Goal: Task Accomplishment & Management: Complete application form

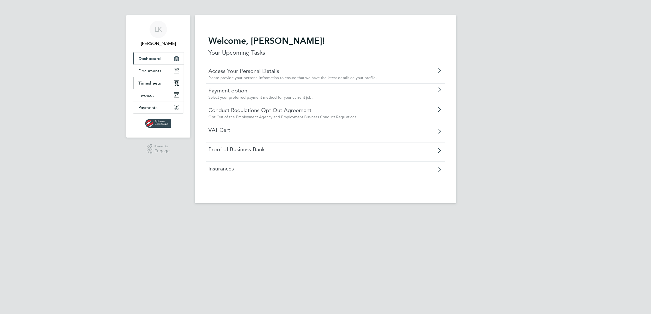
click at [156, 83] on span "Timesheets" at bounding box center [149, 83] width 23 height 5
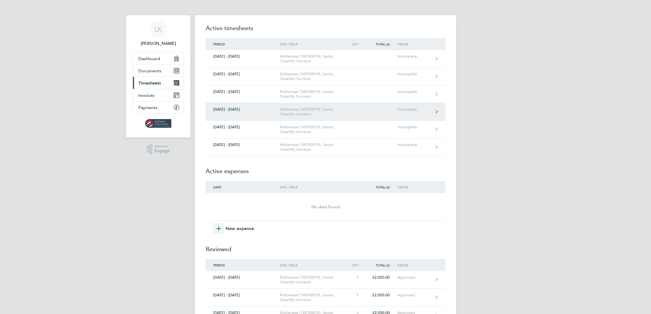
click at [423, 111] on div "Incomplete" at bounding box center [413, 109] width 33 height 5
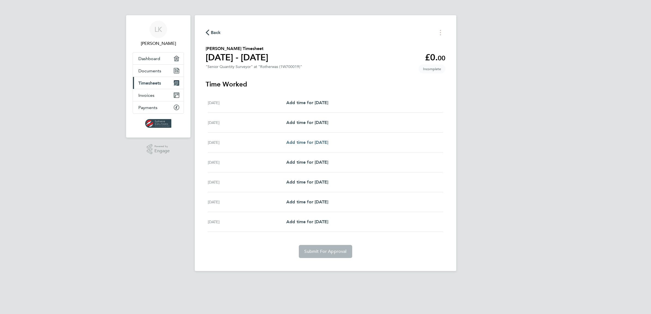
click at [326, 145] on span "Add time for Mon 11 Aug" at bounding box center [307, 142] width 42 height 5
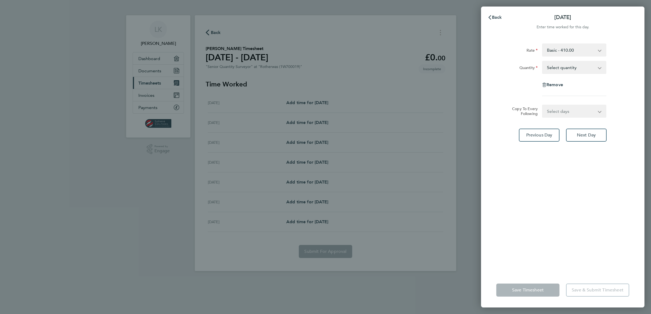
click at [601, 67] on app-icon-cross-button at bounding box center [602, 68] width 7 height 12
click at [598, 68] on select "Select quantity 0.5 1" at bounding box center [570, 68] width 57 height 12
select select "1"
click at [542, 62] on select "Select quantity 0.5 1" at bounding box center [570, 68] width 57 height 12
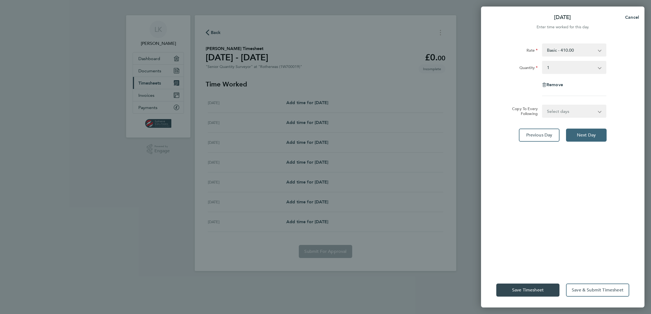
click at [582, 133] on span "Next Day" at bounding box center [585, 135] width 19 height 5
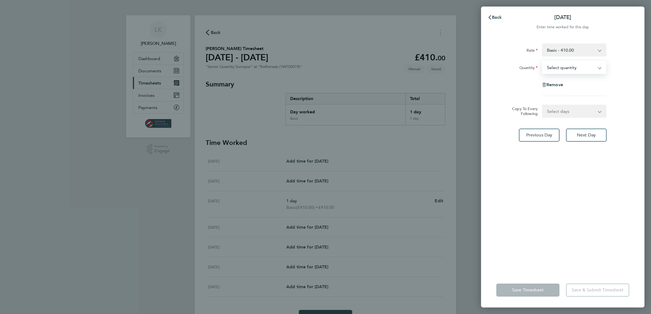
click at [598, 67] on select "Select quantity 0.5 1" at bounding box center [570, 68] width 57 height 12
select select "1"
click at [542, 62] on select "Select quantity 0.5 1" at bounding box center [570, 68] width 57 height 12
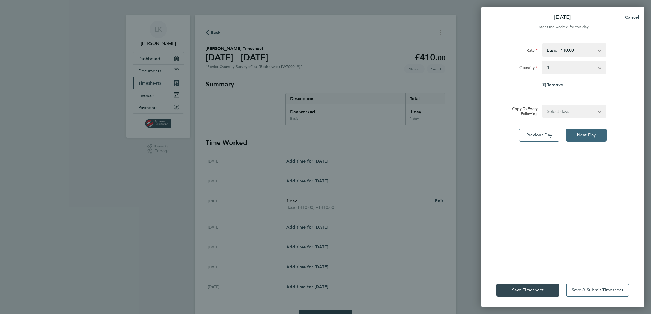
click at [579, 136] on span "Next Day" at bounding box center [585, 135] width 19 height 5
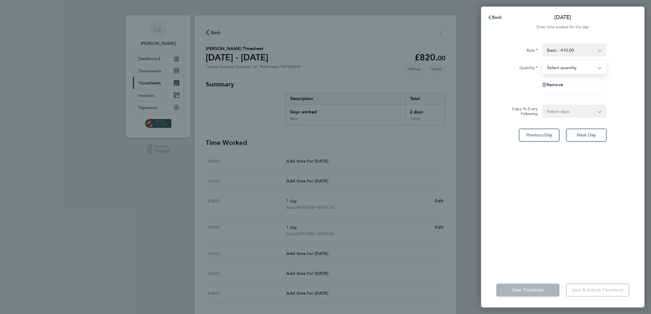
click at [599, 67] on select "Select quantity 0.5 1" at bounding box center [570, 68] width 57 height 12
select select "1"
click at [542, 62] on select "Select quantity 0.5 1" at bounding box center [570, 68] width 57 height 12
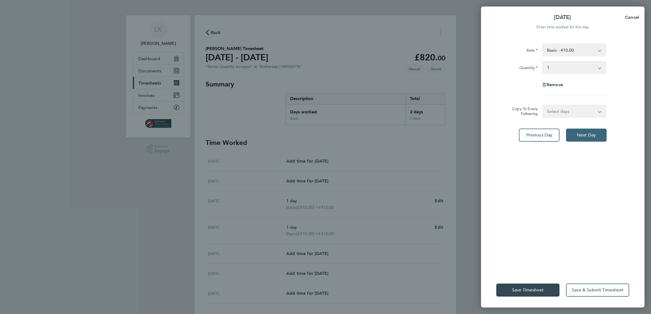
click at [574, 134] on button "Next Day" at bounding box center [586, 135] width 41 height 13
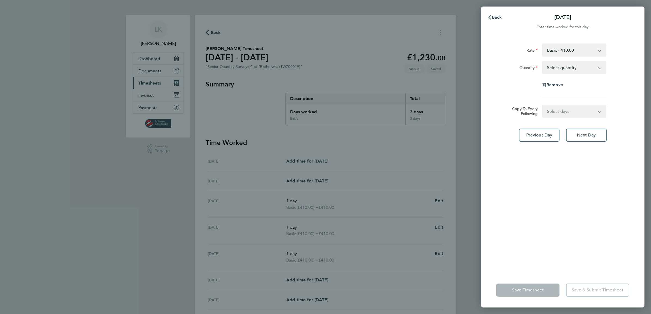
click at [598, 67] on select "Select quantity 0.5 1" at bounding box center [570, 68] width 57 height 12
select select "1"
click at [542, 62] on select "Select quantity 0.5 1" at bounding box center [570, 68] width 57 height 12
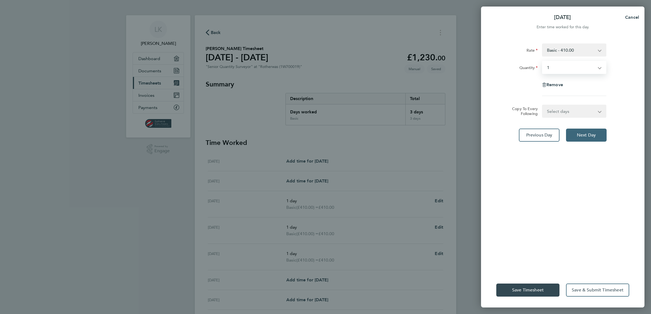
click at [584, 133] on span "Next Day" at bounding box center [585, 135] width 19 height 5
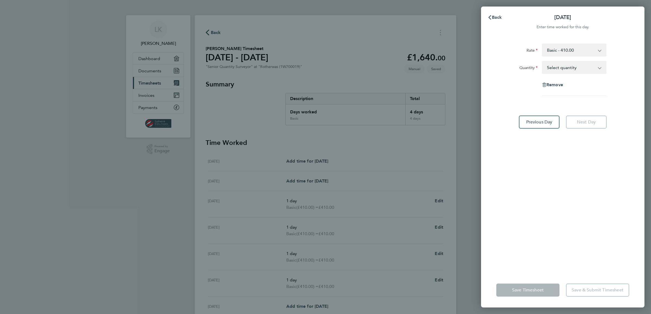
click at [598, 67] on select "Select quantity 0.5 1" at bounding box center [570, 68] width 57 height 12
select select "1"
click at [542, 62] on select "Select quantity 0.5 1" at bounding box center [570, 68] width 57 height 12
click at [523, 291] on span "Save Timesheet" at bounding box center [528, 290] width 32 height 5
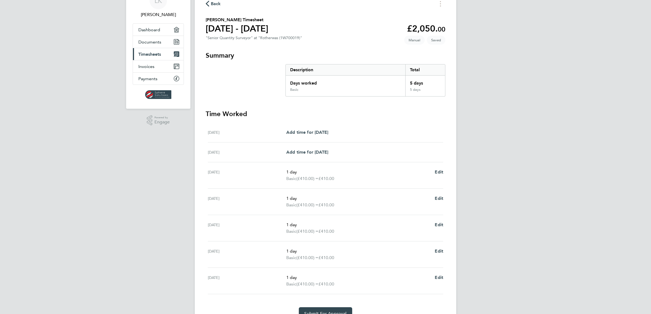
scroll to position [58, 0]
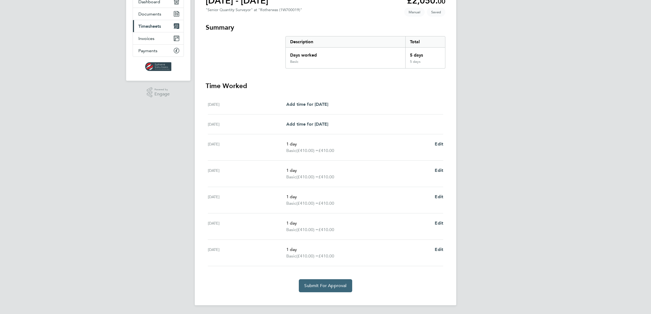
click at [327, 287] on span "Submit For Approval" at bounding box center [325, 285] width 42 height 5
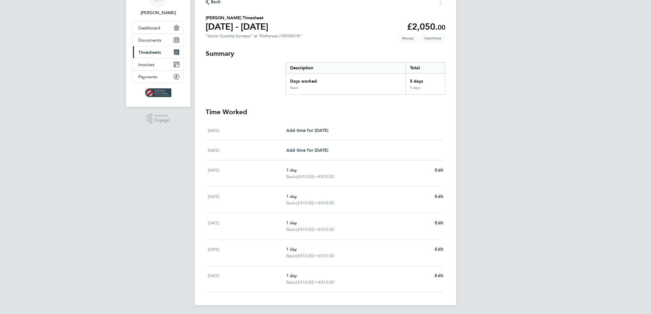
scroll to position [0, 0]
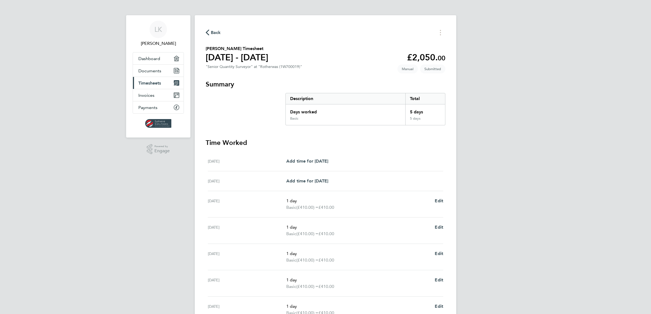
click at [152, 85] on span "Timesheets" at bounding box center [149, 83] width 23 height 5
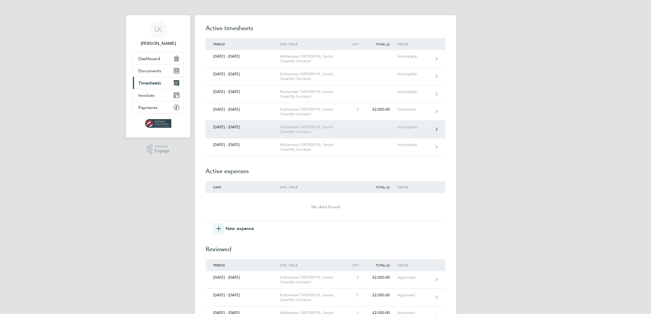
click at [425, 126] on div "Incomplete" at bounding box center [413, 127] width 33 height 5
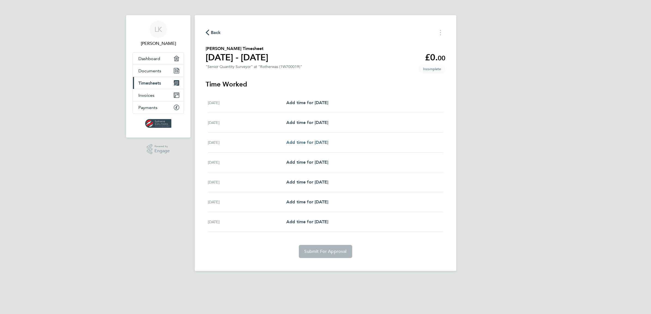
click at [316, 145] on span "Add time for Mon 18 Aug" at bounding box center [307, 142] width 42 height 5
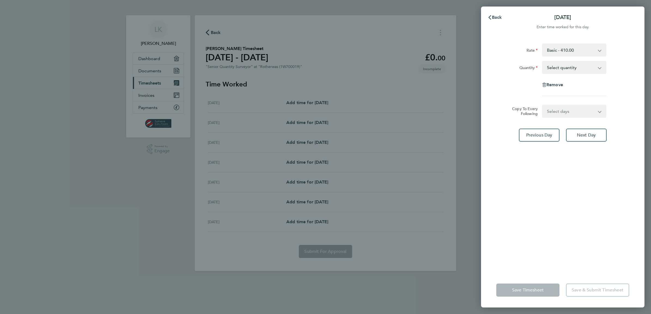
click at [602, 67] on app-icon-cross-button at bounding box center [602, 68] width 7 height 12
click at [599, 68] on app-icon-cross-button at bounding box center [602, 68] width 7 height 12
click at [561, 66] on select "Select quantity 0.5 1" at bounding box center [570, 68] width 57 height 12
select select "1"
click at [542, 62] on select "Select quantity 0.5 1" at bounding box center [570, 68] width 57 height 12
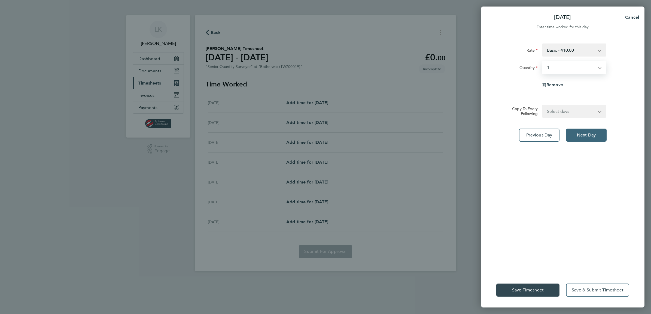
click at [583, 136] on span "Next Day" at bounding box center [585, 135] width 19 height 5
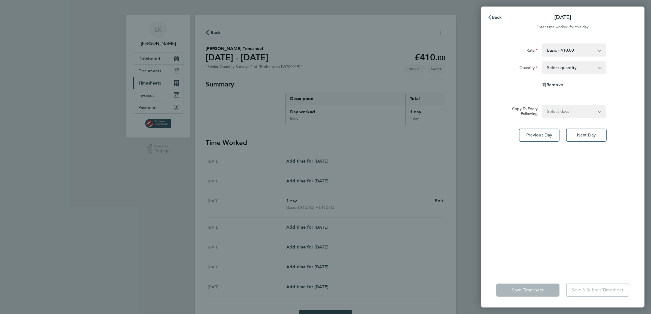
click at [556, 67] on select "Select quantity 0.5 1" at bounding box center [570, 68] width 57 height 12
select select "1"
click at [542, 62] on select "Select quantity 0.5 1" at bounding box center [570, 68] width 57 height 12
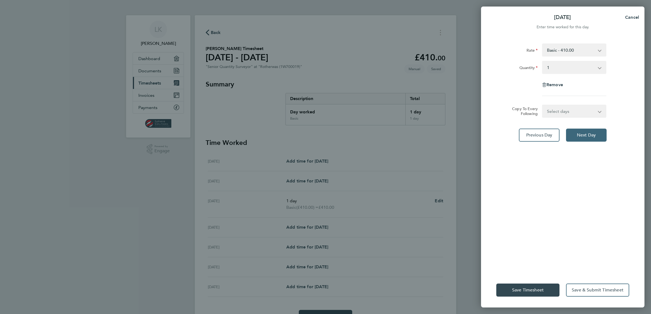
click at [582, 133] on span "Next Day" at bounding box center [585, 135] width 19 height 5
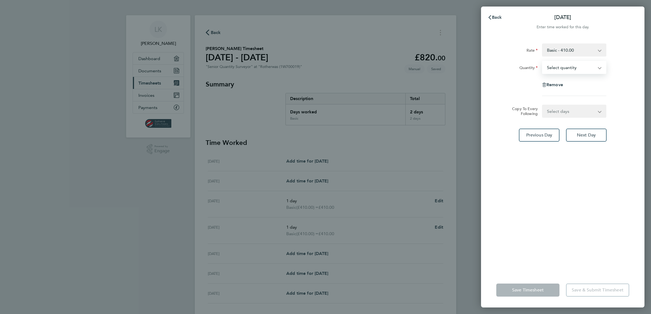
click at [548, 66] on select "Select quantity 0.5 1" at bounding box center [570, 68] width 57 height 12
select select "1"
click at [542, 62] on select "Select quantity 0.5 1" at bounding box center [570, 68] width 57 height 12
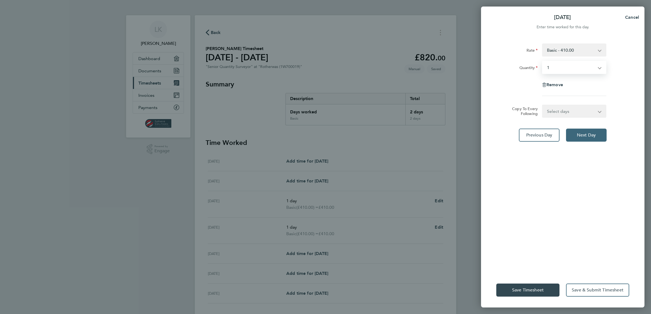
click at [581, 136] on span "Next Day" at bounding box center [585, 135] width 19 height 5
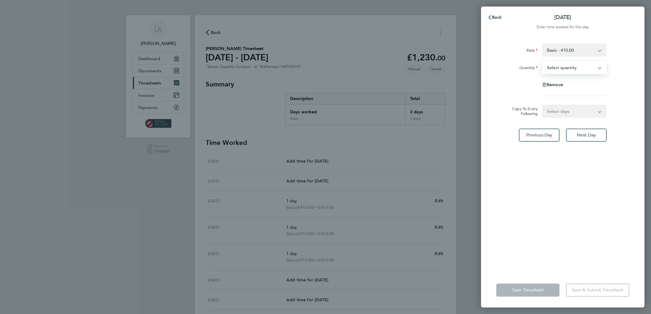
click at [556, 67] on select "Select quantity 0.5 1" at bounding box center [570, 68] width 57 height 12
select select "1"
click at [542, 62] on select "Select quantity 0.5 1" at bounding box center [570, 68] width 57 height 12
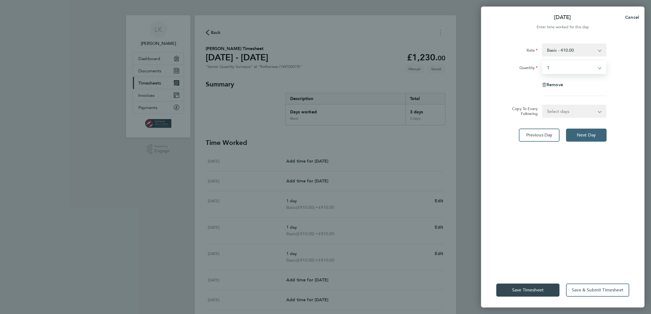
click at [577, 133] on span "Next Day" at bounding box center [585, 135] width 19 height 5
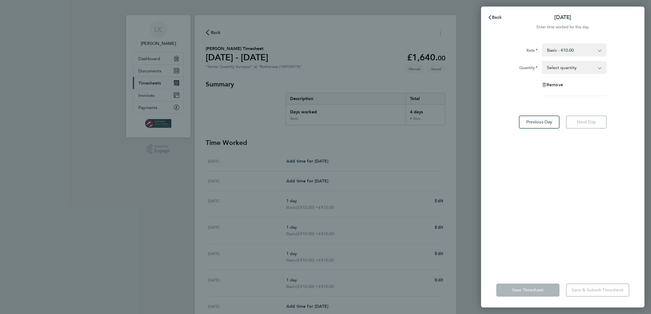
click at [549, 67] on select "Select quantity 0.5 1" at bounding box center [570, 68] width 57 height 12
select select "1"
click at [542, 62] on select "Select quantity 0.5 1" at bounding box center [570, 68] width 57 height 12
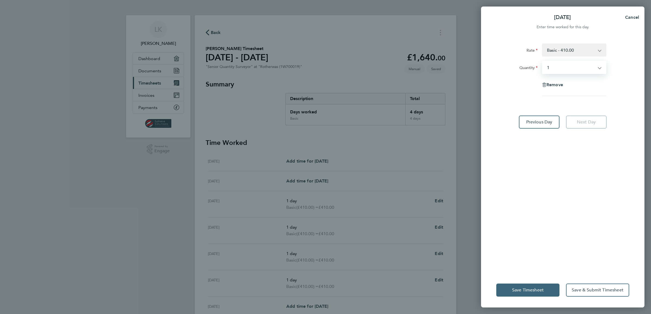
click at [531, 290] on span "Save Timesheet" at bounding box center [528, 290] width 32 height 5
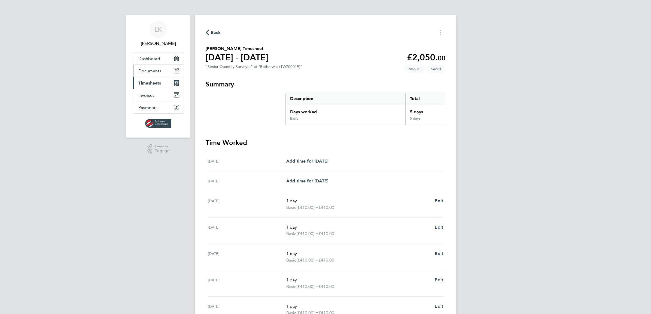
click at [146, 72] on span "Documents" at bounding box center [149, 70] width 23 height 5
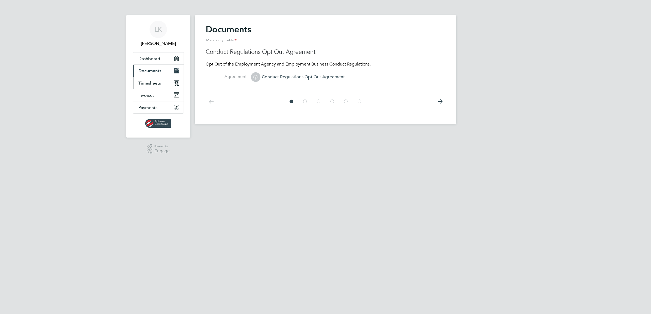
click at [151, 82] on span "Timesheets" at bounding box center [149, 83] width 23 height 5
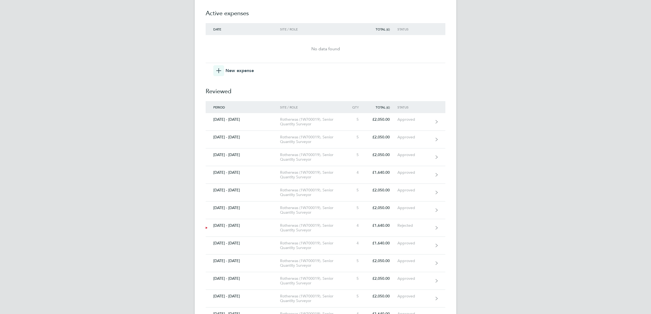
scroll to position [170, 0]
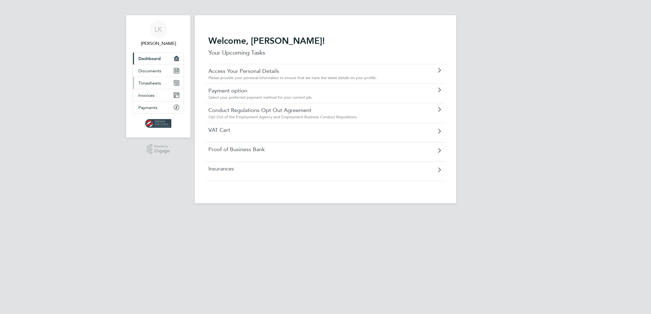
click at [158, 82] on span "Timesheets" at bounding box center [149, 83] width 23 height 5
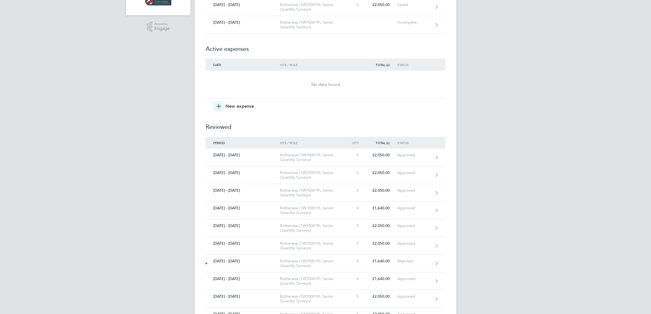
scroll to position [136, 0]
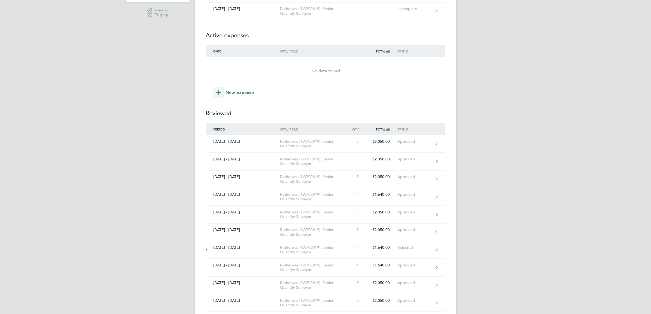
click at [227, 92] on span "New expense" at bounding box center [239, 93] width 28 height 7
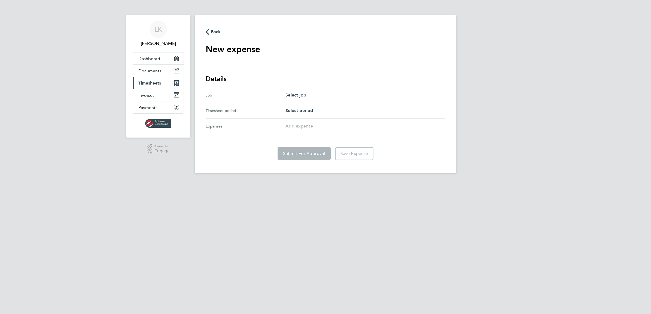
click at [229, 96] on div "Job" at bounding box center [245, 95] width 80 height 7
click at [218, 94] on div "Job" at bounding box center [245, 95] width 80 height 7
click at [211, 94] on div "Job" at bounding box center [245, 95] width 80 height 7
click at [315, 93] on div "Select job" at bounding box center [365, 95] width 160 height 7
click at [305, 96] on span "Select job" at bounding box center [295, 95] width 21 height 5
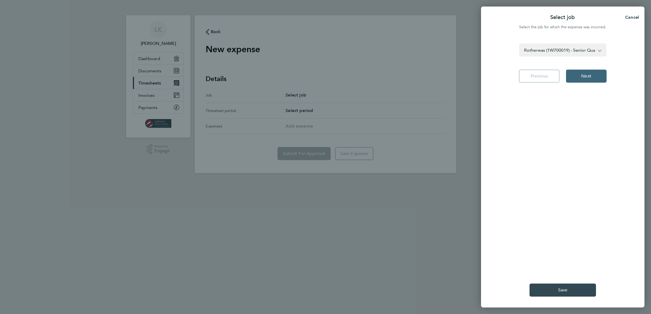
click at [589, 77] on span "Next" at bounding box center [586, 75] width 10 height 5
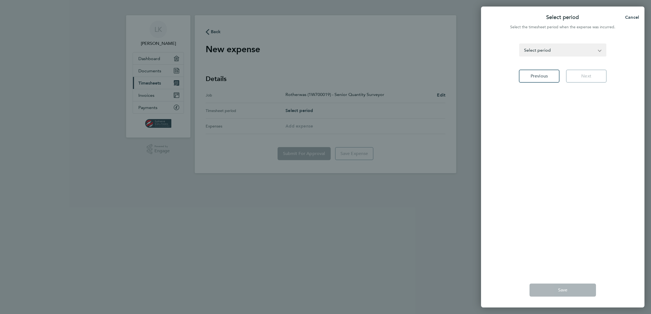
click at [439, 95] on div "Select period Cancel Select the timesheet period when the expense was incurred.…" at bounding box center [325, 157] width 651 height 314
click at [599, 51] on app-icon-cross-button at bounding box center [602, 50] width 7 height 12
click at [558, 49] on select "[DATE] - [DATE] [DATE] - [DATE] [DATE] - [DATE] [DATE] - [DATE] [DATE] - [DATE]…" at bounding box center [558, 50] width 79 height 12
select select "28: Object"
click at [519, 44] on select "[DATE] - [DATE] [DATE] - [DATE] [DATE] - [DATE] [DATE] - [DATE] [DATE] - [DATE]…" at bounding box center [558, 50] width 79 height 12
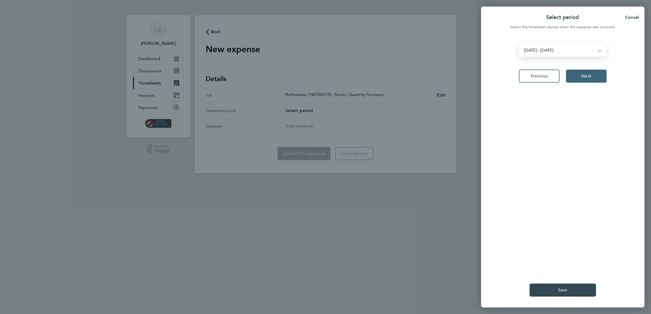
click at [583, 75] on span "Next" at bounding box center [586, 75] width 10 height 5
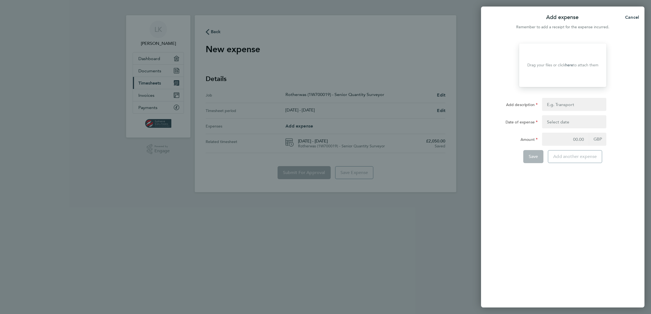
click at [531, 63] on p "Drag your files or click here to attach them" at bounding box center [562, 65] width 71 height 5
click at [547, 105] on input "Add description" at bounding box center [574, 104] width 64 height 13
type input "Mileage [GEOGRAPHIC_DATA] to [GEOGRAPHIC_DATA]"
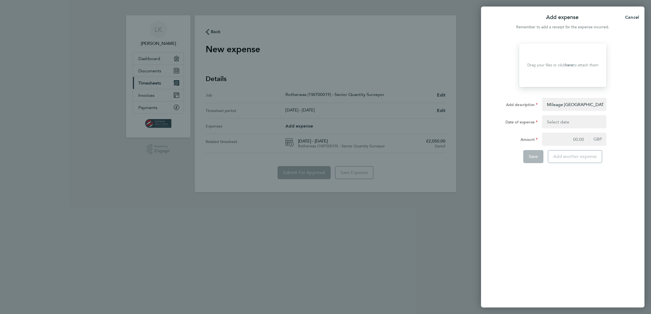
click at [548, 121] on button "button" at bounding box center [574, 121] width 64 height 13
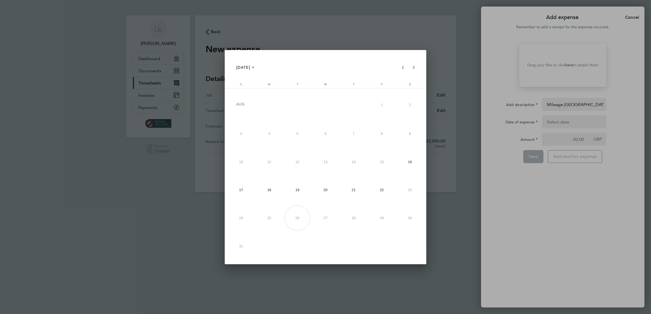
click at [269, 191] on span "18" at bounding box center [268, 189] width 25 height 25
type input "[DATE]"
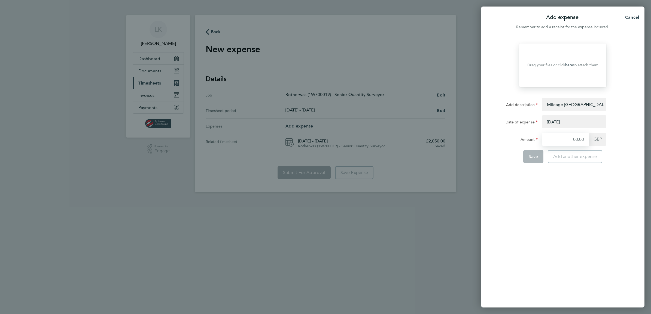
click at [550, 139] on input "Amount" at bounding box center [565, 139] width 47 height 13
type input "31.50"
click at [587, 230] on div "Drop your files here Supported files: JPG, JPEG, PNG or PDF Drag your files or …" at bounding box center [562, 172] width 163 height 271
click at [601, 105] on input "Mileage [GEOGRAPHIC_DATA] to [GEOGRAPHIC_DATA]" at bounding box center [574, 104] width 64 height 13
click at [602, 105] on input "Mileage [GEOGRAPHIC_DATA] to [GEOGRAPHIC_DATA]" at bounding box center [574, 104] width 64 height 13
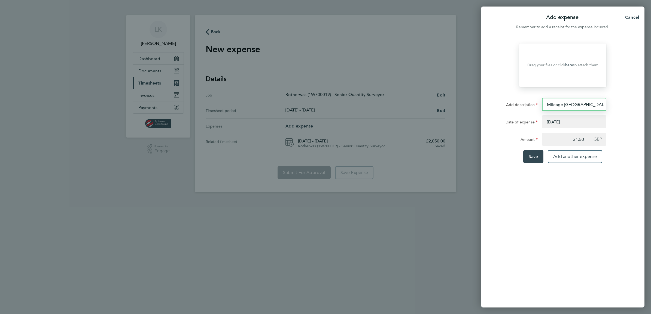
click at [604, 105] on input "Mileage [GEOGRAPHIC_DATA] to [GEOGRAPHIC_DATA]" at bounding box center [574, 104] width 64 height 13
click at [603, 105] on input "Mileage [GEOGRAPHIC_DATA] to [GEOGRAPHIC_DATA]" at bounding box center [574, 104] width 64 height 13
click at [578, 105] on input "Mileage [GEOGRAPHIC_DATA] to [GEOGRAPHIC_DATA]" at bounding box center [574, 104] width 64 height 13
type input "Mileage Cardiff - [GEOGRAPHIC_DATA]"
click at [594, 237] on div "Drop your files here Supported files: JPG, JPEG, PNG or PDF Drag your files or …" at bounding box center [562, 172] width 163 height 271
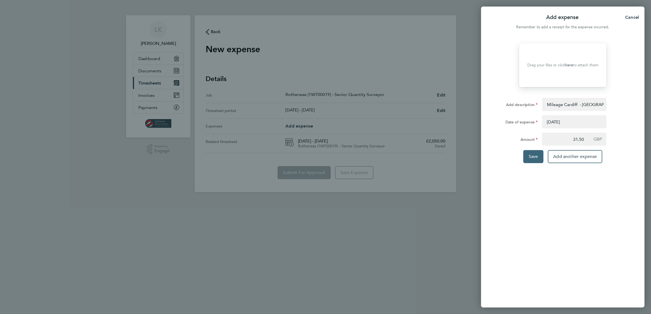
click at [529, 157] on span "Save" at bounding box center [533, 156] width 10 height 5
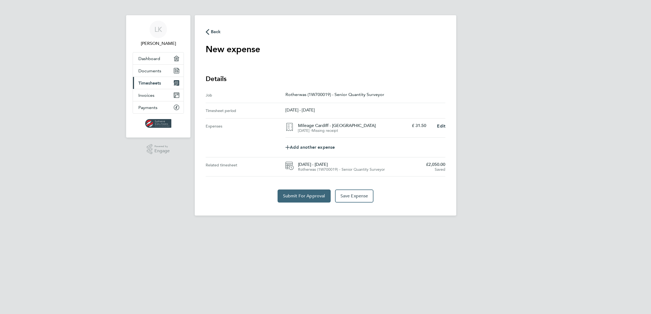
click at [293, 197] on span "Submit For Approval" at bounding box center [304, 196] width 42 height 5
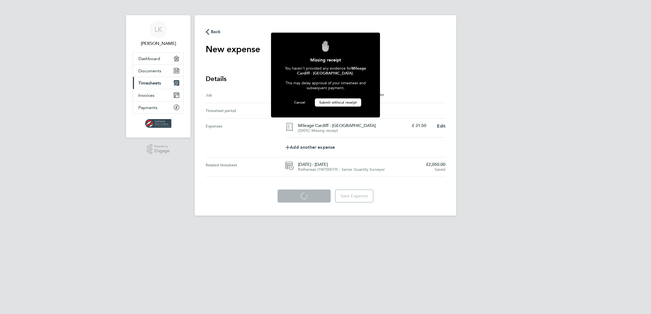
click at [340, 100] on span "Submit without receipt" at bounding box center [338, 102] width 38 height 5
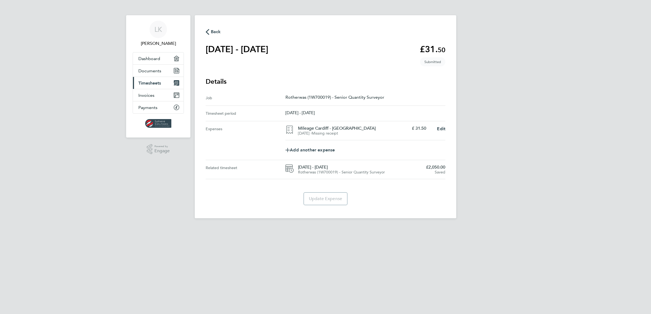
click at [142, 81] on span "Timesheets" at bounding box center [149, 83] width 23 height 5
